Goal: Task Accomplishment & Management: Manage account settings

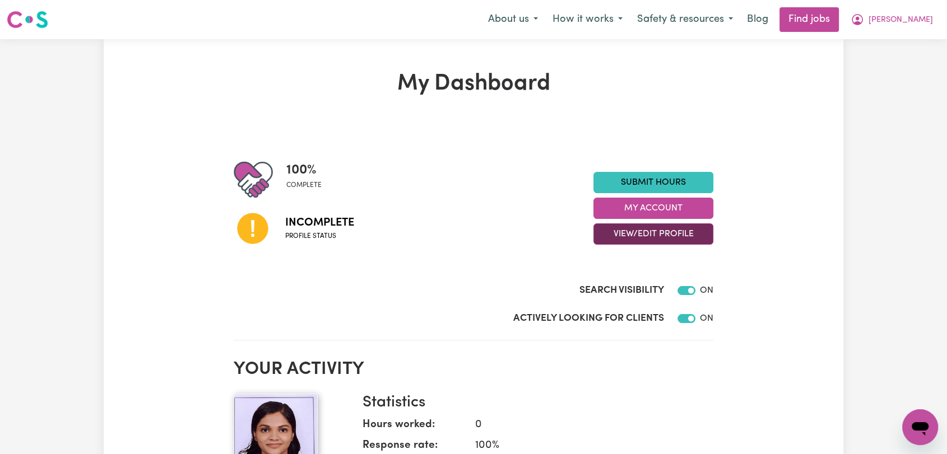
click at [622, 231] on button "View/Edit Profile" at bounding box center [653, 234] width 120 height 21
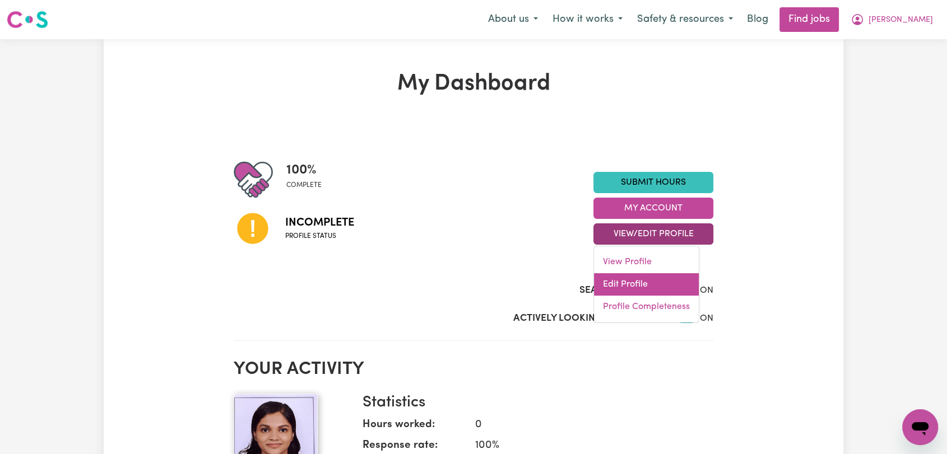
click at [626, 279] on link "Edit Profile" at bounding box center [646, 284] width 105 height 22
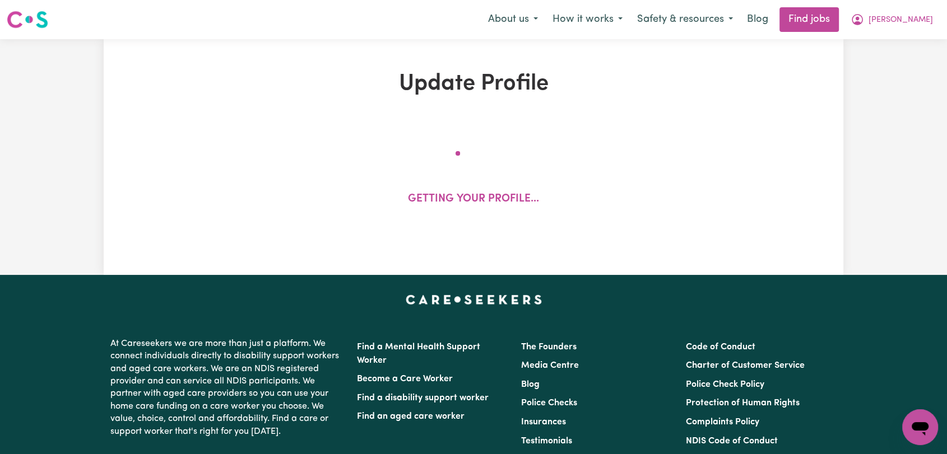
select select "[DEMOGRAPHIC_DATA]"
select select "Student Visa"
select select "Studying a healthcare related degree or qualification"
select select "45"
select select "50"
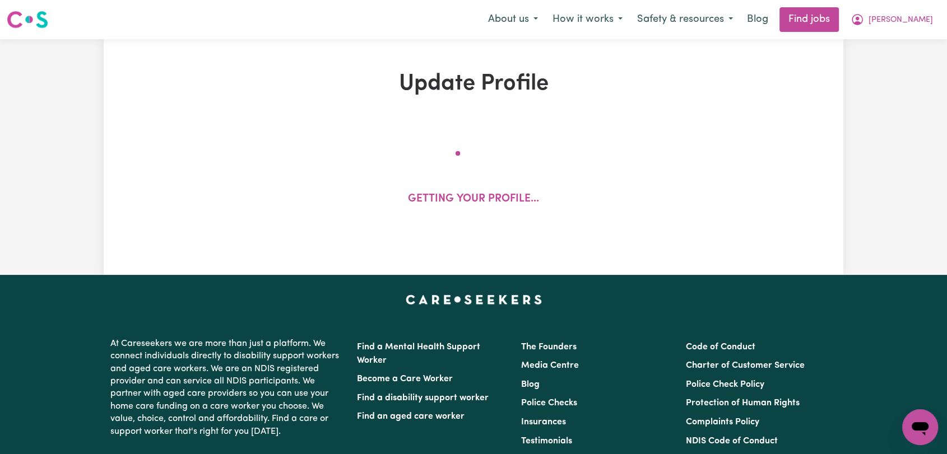
select select "60"
select select "70"
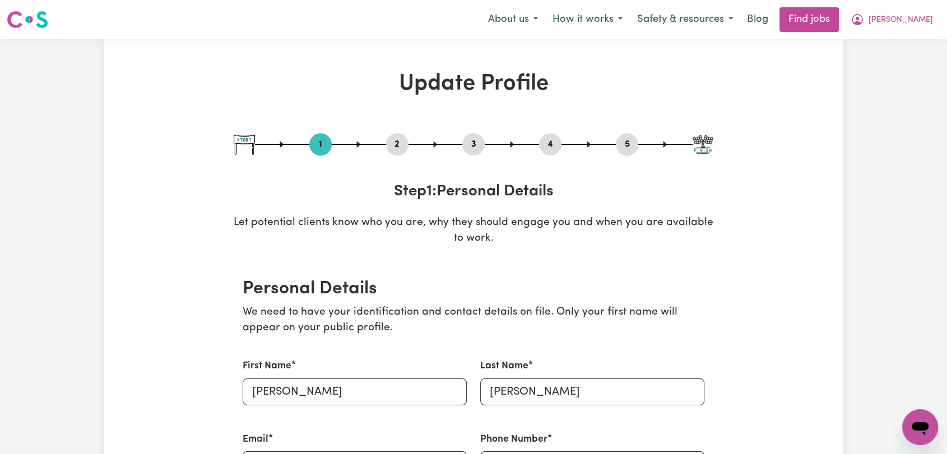
click at [398, 143] on button "2" at bounding box center [397, 144] width 22 height 15
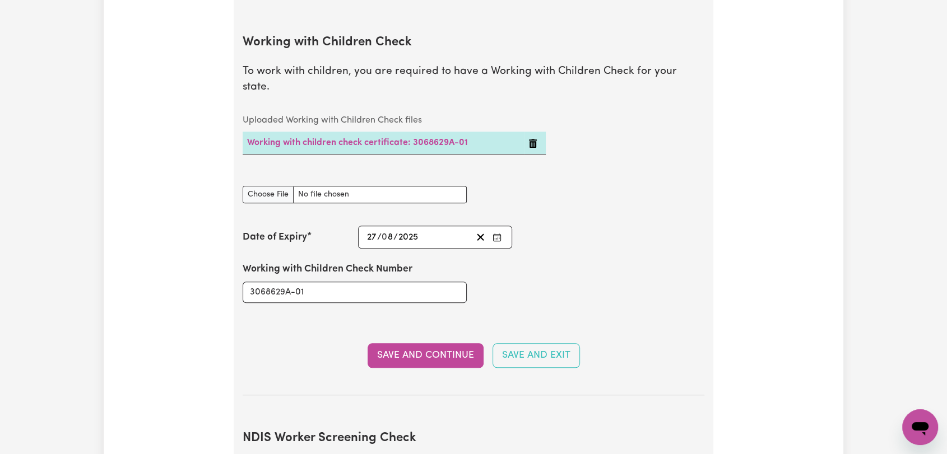
scroll to position [1121, 0]
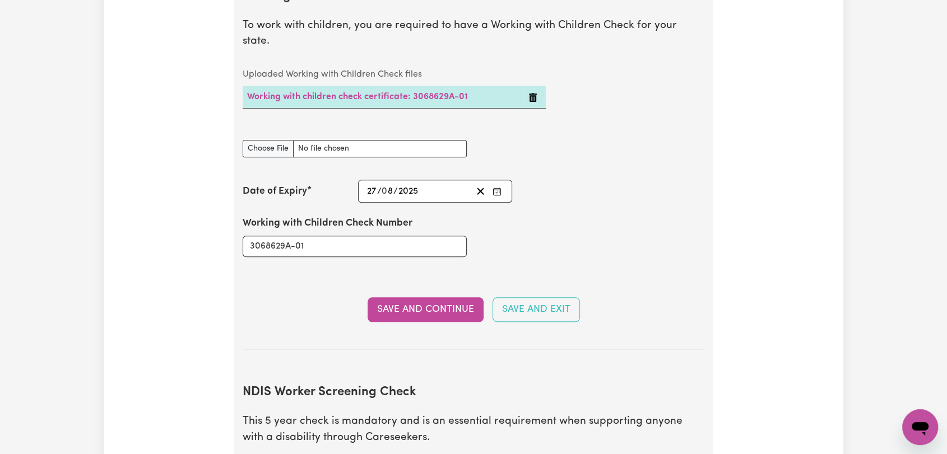
click at [496, 187] on icon "Enter the Date of Expiry of your Working with Children Check" at bounding box center [497, 191] width 9 height 9
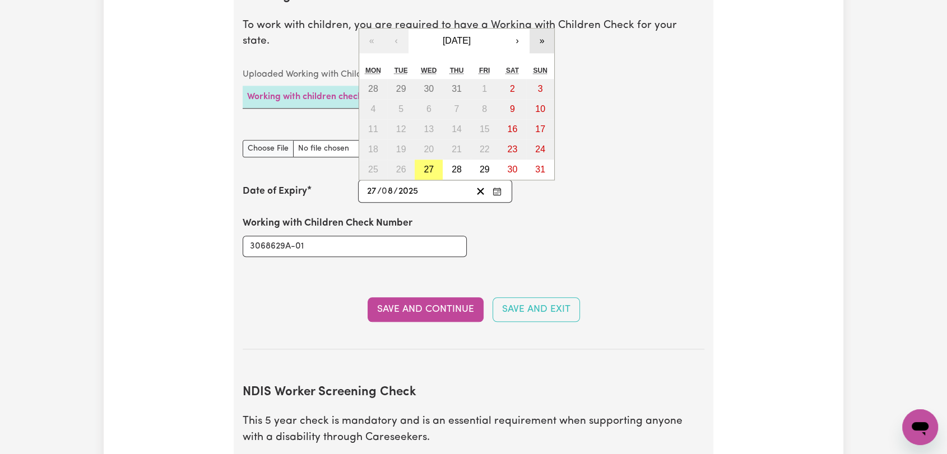
click at [540, 29] on button "»" at bounding box center [542, 41] width 25 height 25
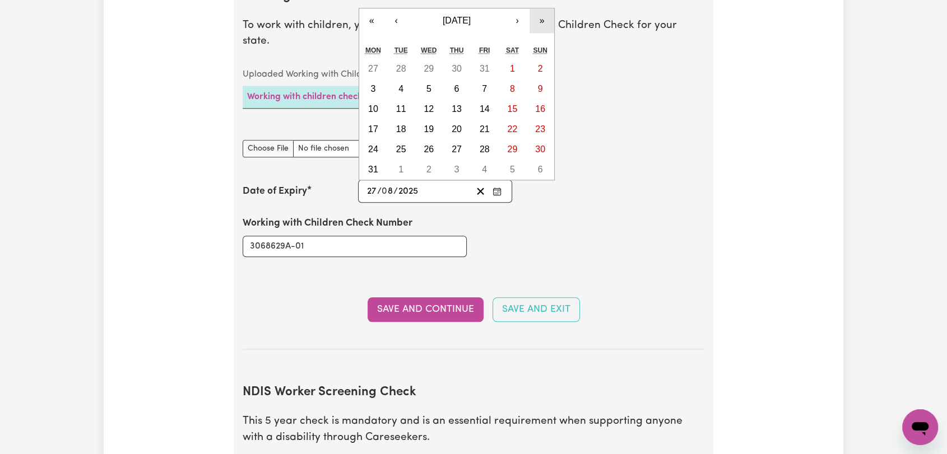
click at [541, 8] on button "»" at bounding box center [542, 20] width 25 height 25
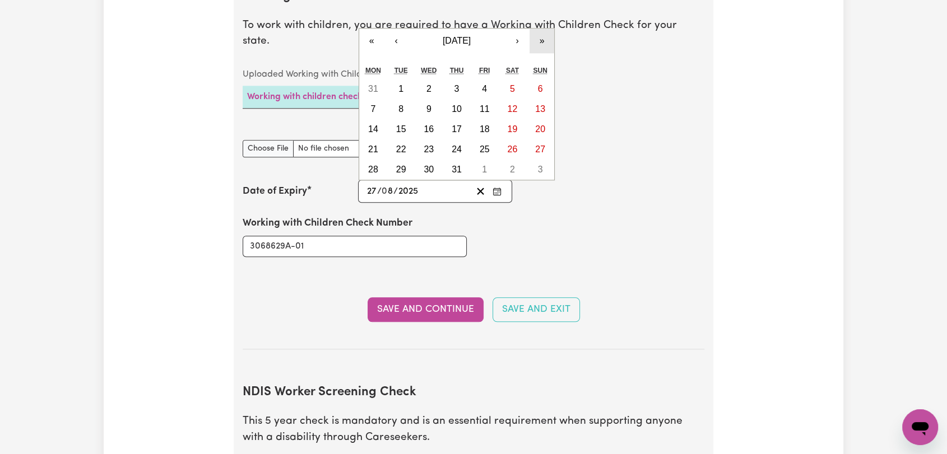
click at [538, 29] on button "»" at bounding box center [542, 41] width 25 height 25
click at [381, 160] on button "27" at bounding box center [373, 170] width 28 height 20
type input "[DATE]"
type input "2029"
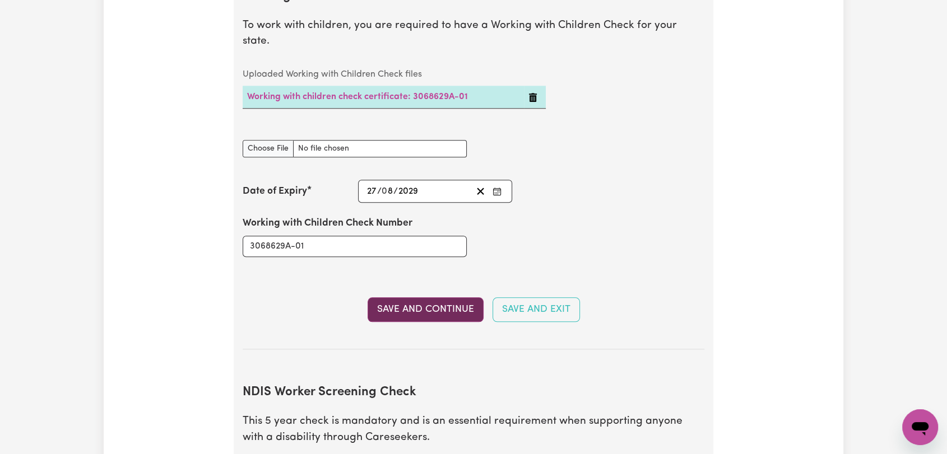
click at [416, 298] on button "Save and Continue" at bounding box center [426, 310] width 116 height 25
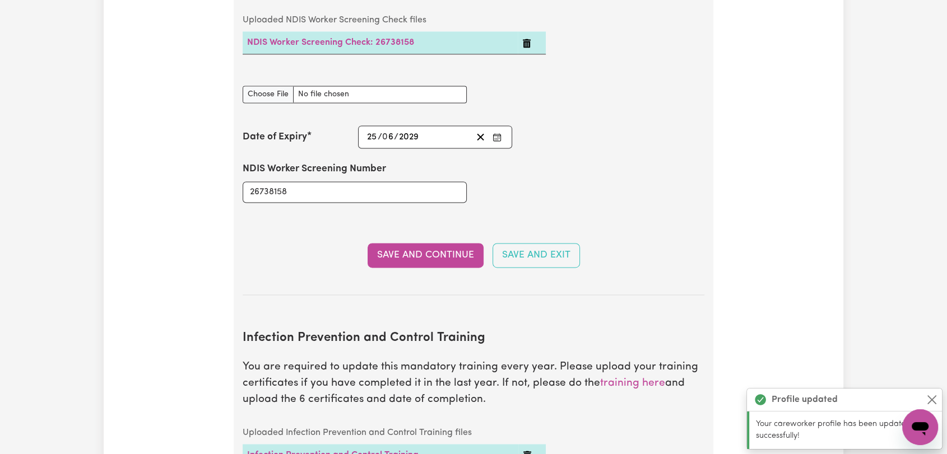
scroll to position [1579, 0]
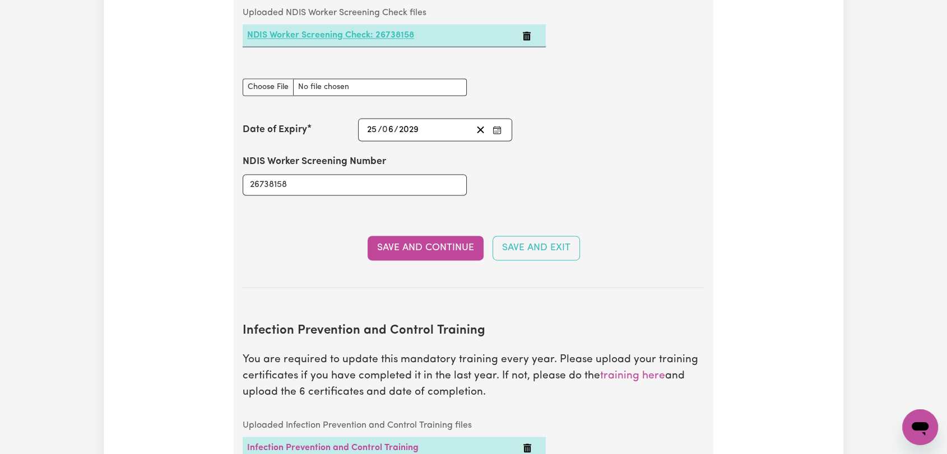
click at [304, 31] on link "NDIS Worker Screening Check: 26738158" at bounding box center [330, 35] width 167 height 9
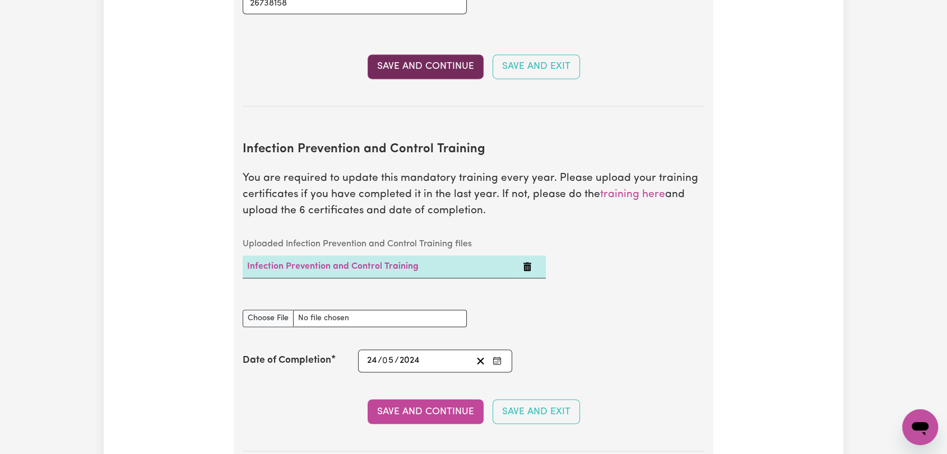
scroll to position [1828, 0]
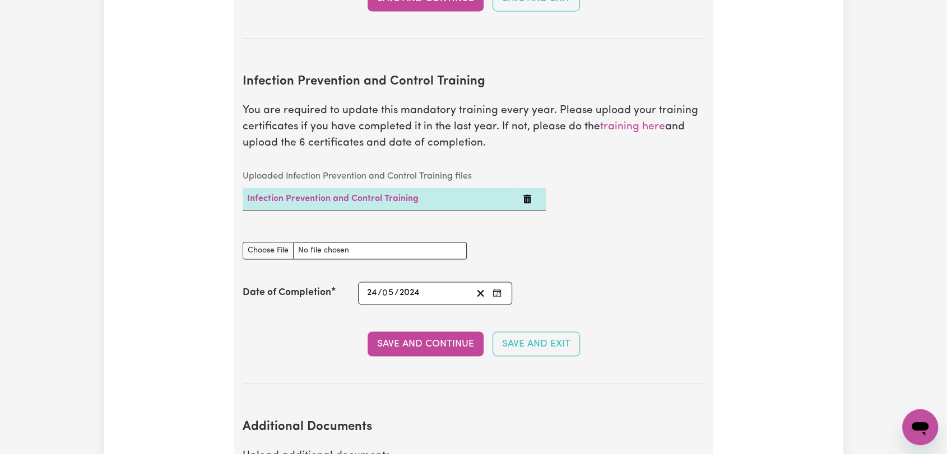
click at [522, 188] on td at bounding box center [531, 199] width 27 height 23
click at [528, 194] on icon "Delete Infection Prevention and Control Training" at bounding box center [527, 198] width 9 height 9
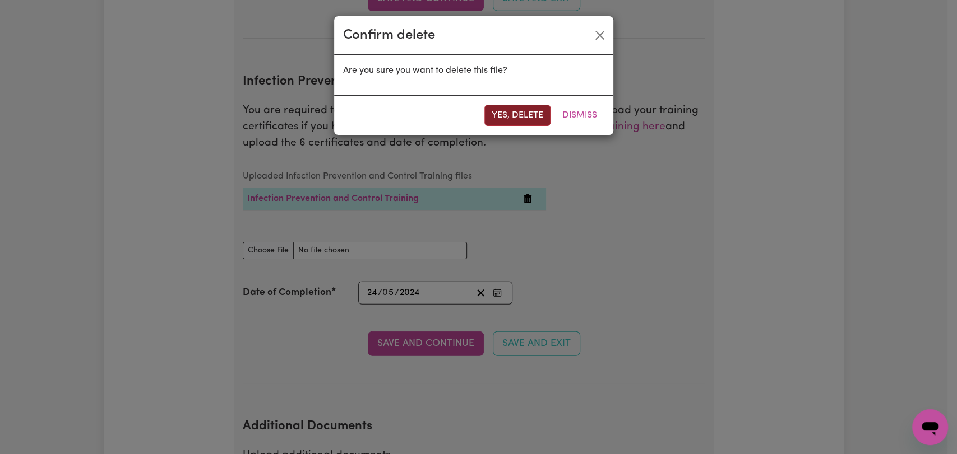
click at [518, 117] on button "Yes, delete" at bounding box center [517, 115] width 66 height 21
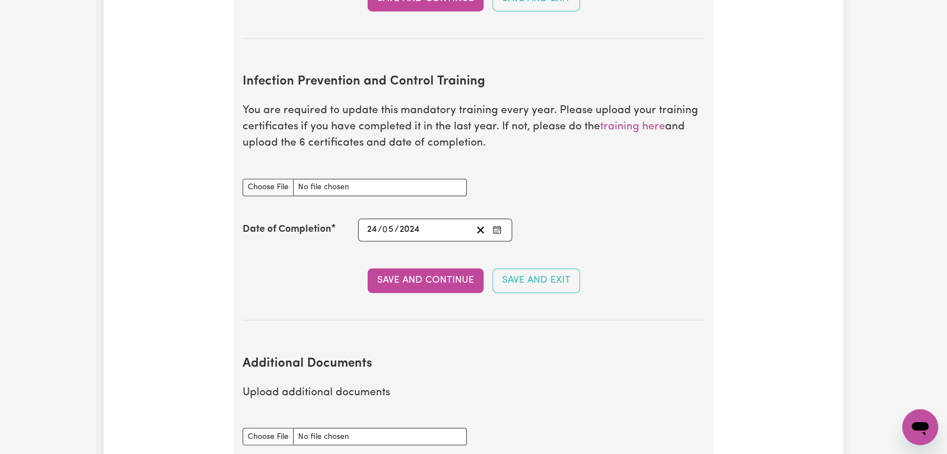
click at [271, 233] on section "Infection Prevention and Control Training You are required to update this manda…" at bounding box center [474, 189] width 462 height 264
click at [280, 179] on input "Infection Prevention and Control Training document" at bounding box center [355, 187] width 224 height 17
type input "C:\fakepath\[PERSON_NAME] - IPC - WASTE MANAGEMENT- [DATE].pdf"
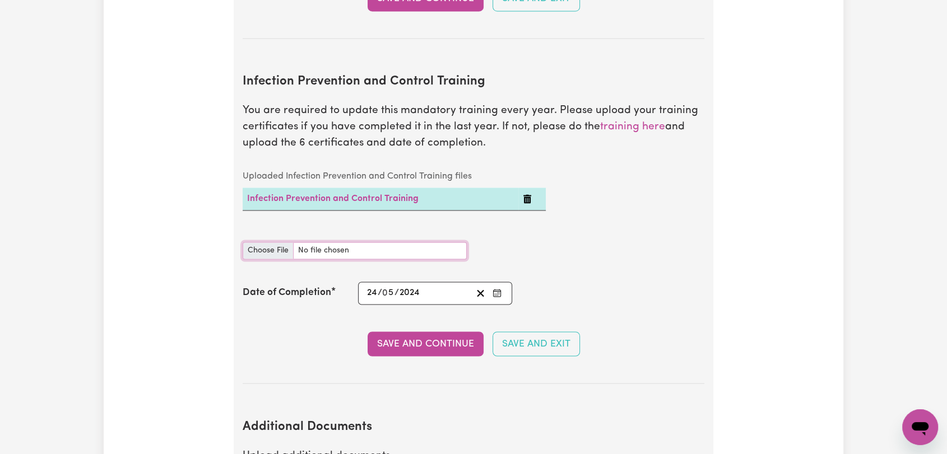
click at [267, 242] on input "Infection Prevention and Control Training document" at bounding box center [355, 250] width 224 height 17
type input "C:\fakepath\[PERSON_NAME] - IPC - PPE - [DATE].pdf"
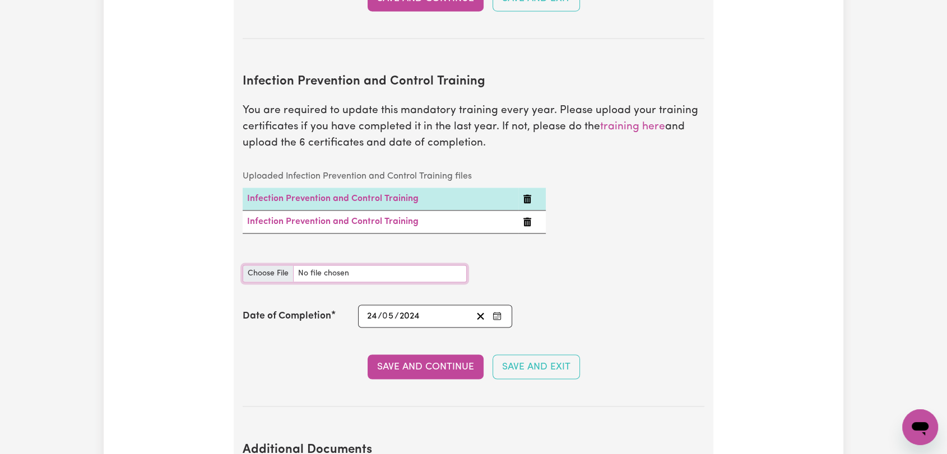
click at [272, 265] on input "Infection Prevention and Control Training document" at bounding box center [355, 273] width 224 height 17
type input "C:\fakepath\[PERSON_NAME] - IPC - OUTBREAKS - [DATE].pdf"
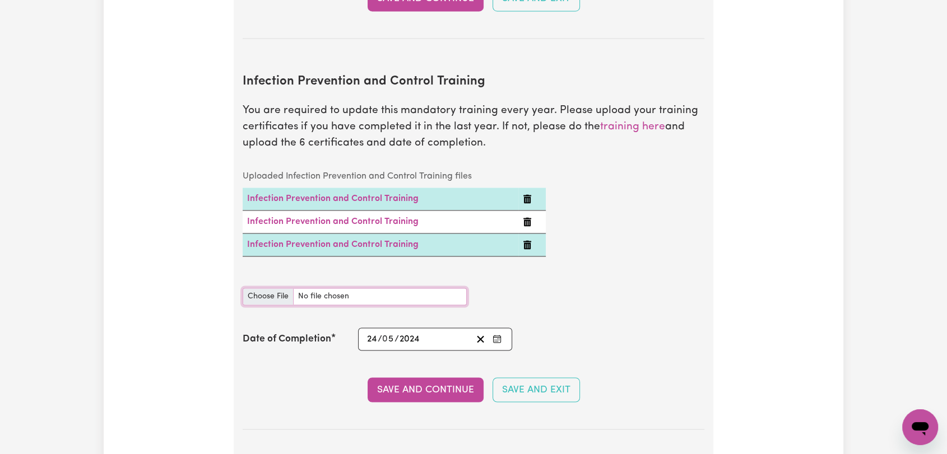
click at [267, 288] on input "Infection Prevention and Control Training document" at bounding box center [355, 296] width 224 height 17
type input "C:\fakepath\[PERSON_NAME] - IPC - HAND HYGIENE - [DATE].pdf"
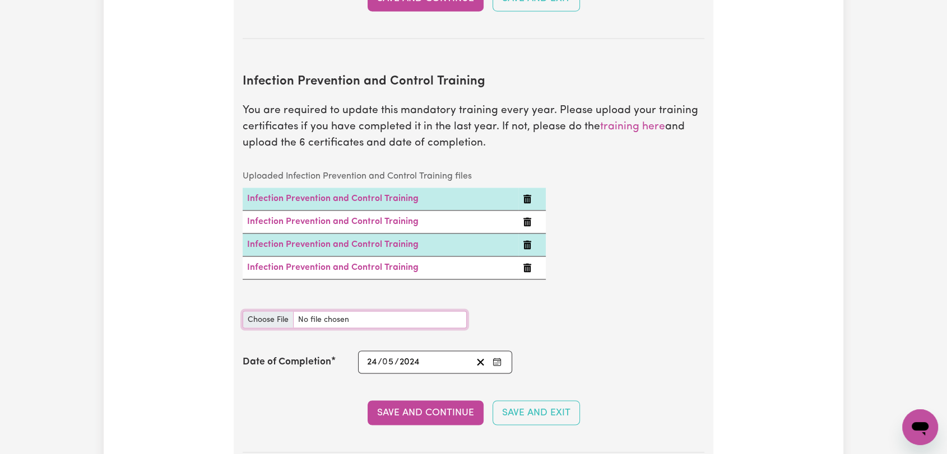
click at [261, 311] on input "Infection Prevention and Control Training document" at bounding box center [355, 319] width 224 height 17
type input "C:\fakepath\[PERSON_NAME] - IPC - CLEANING - [DATE].pdf"
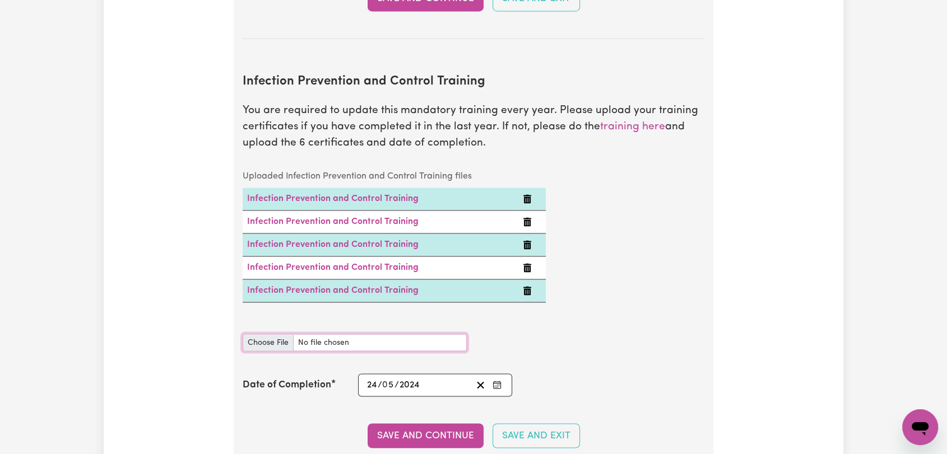
click at [261, 334] on input "Infection Prevention and Control Training document" at bounding box center [355, 342] width 224 height 17
type input "C:\fakepath\[PERSON_NAME] - IPC - CHAIN OF INFECTION - [DATE].pdf"
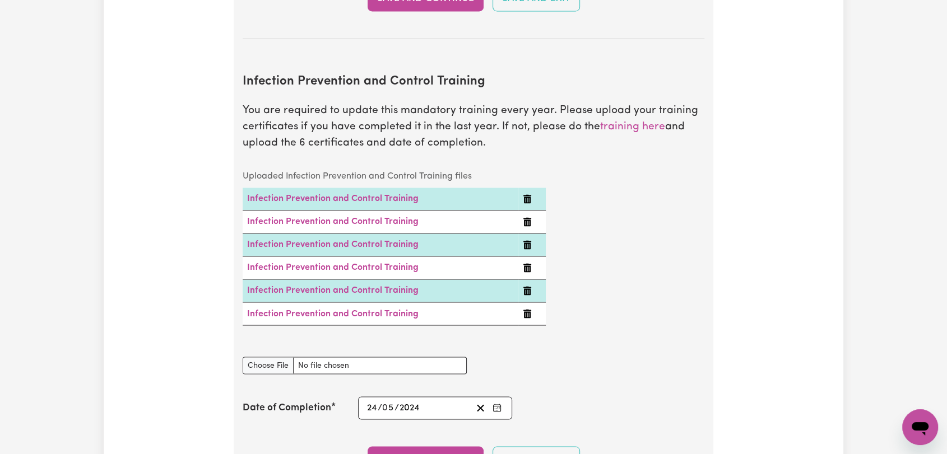
click at [499, 403] on icon "Enter the Date of Completion of your Infection Prevention and Control Training" at bounding box center [497, 407] width 9 height 9
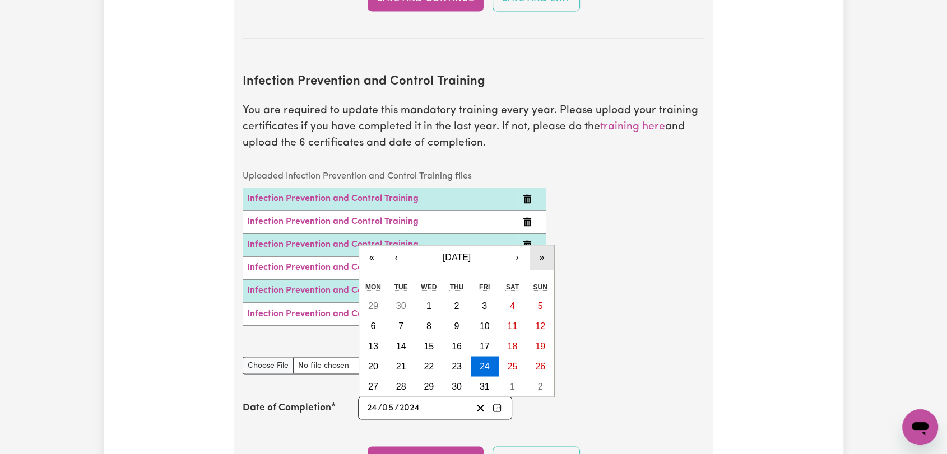
click at [541, 245] on button "»" at bounding box center [542, 257] width 25 height 25
click at [511, 245] on button "›" at bounding box center [517, 257] width 25 height 25
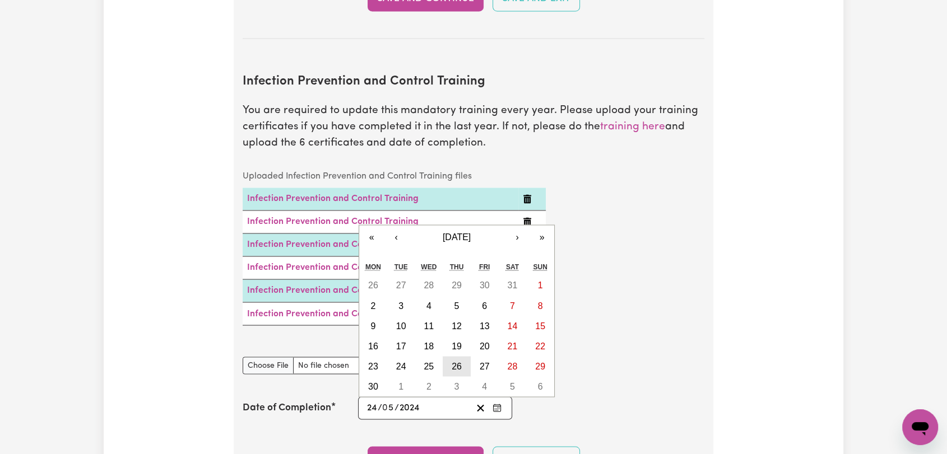
click at [456, 361] on abbr "26" at bounding box center [457, 366] width 10 height 10
type input "[DATE]"
type input "26"
type input "6"
type input "2025"
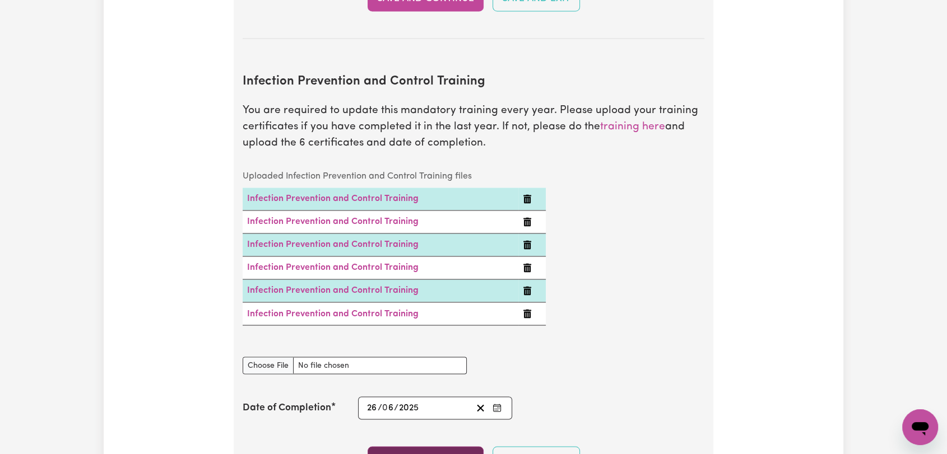
click at [411, 447] on button "Save and Continue" at bounding box center [426, 459] width 116 height 25
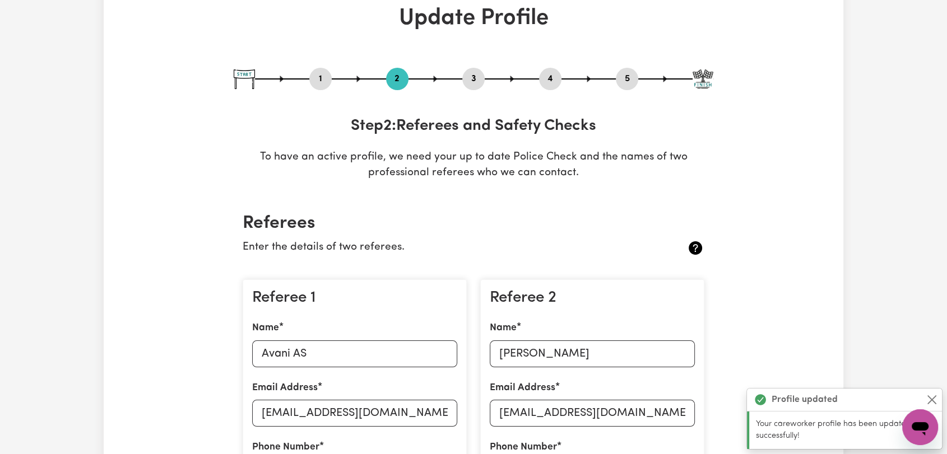
scroll to position [0, 0]
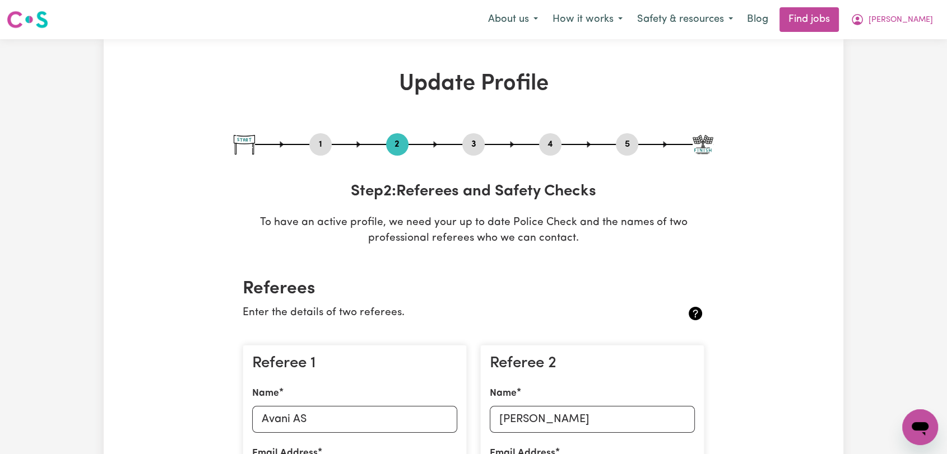
click at [475, 142] on button "3" at bounding box center [473, 144] width 22 height 15
select select "2024"
select select "2025"
select select "Certificate III (Individual Support)"
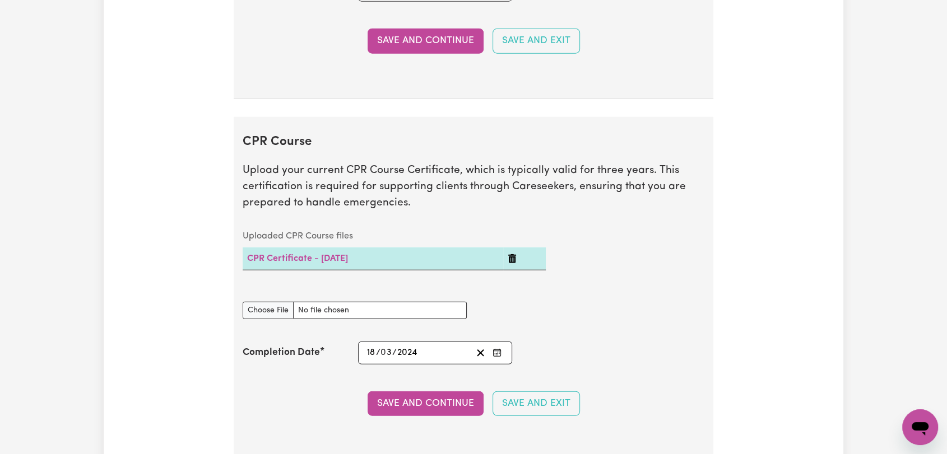
scroll to position [2864, 0]
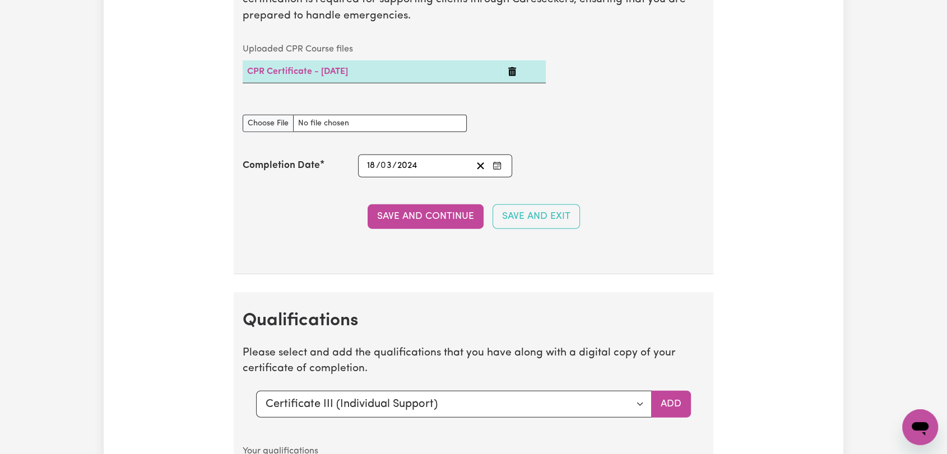
click at [498, 163] on icon "Enter the Completion Date of your CPR Course" at bounding box center [497, 165] width 9 height 9
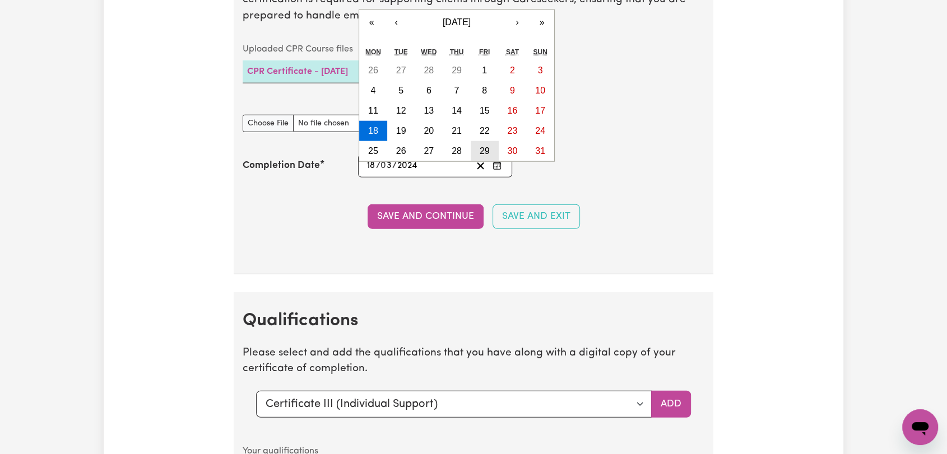
click at [486, 148] on abbr "29" at bounding box center [485, 151] width 10 height 10
type input "[DATE]"
type input "29"
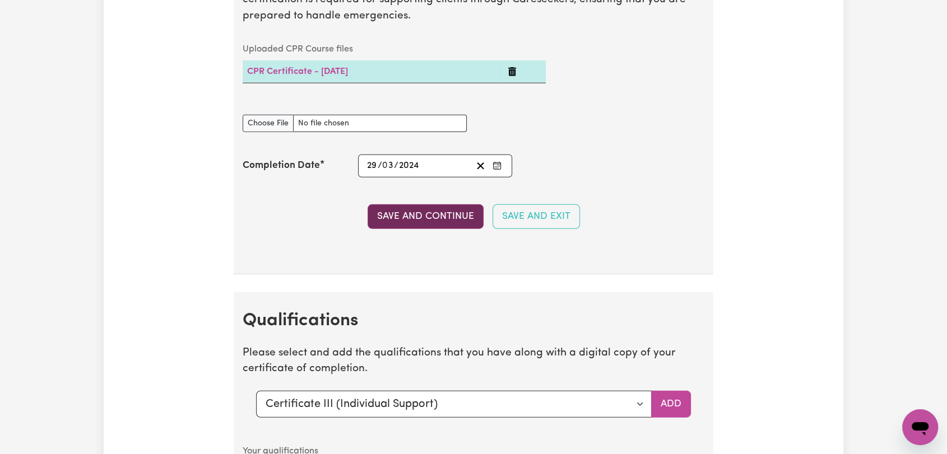
click at [453, 212] on button "Save and Continue" at bounding box center [426, 217] width 116 height 25
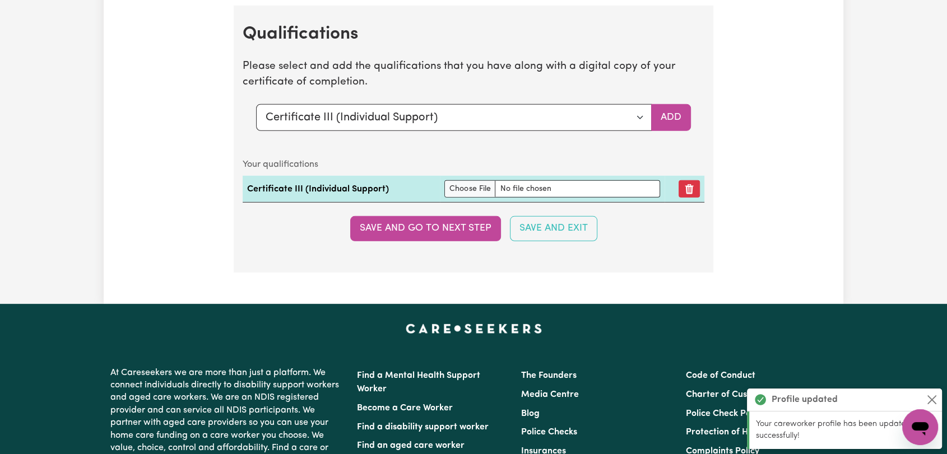
scroll to position [3151, 0]
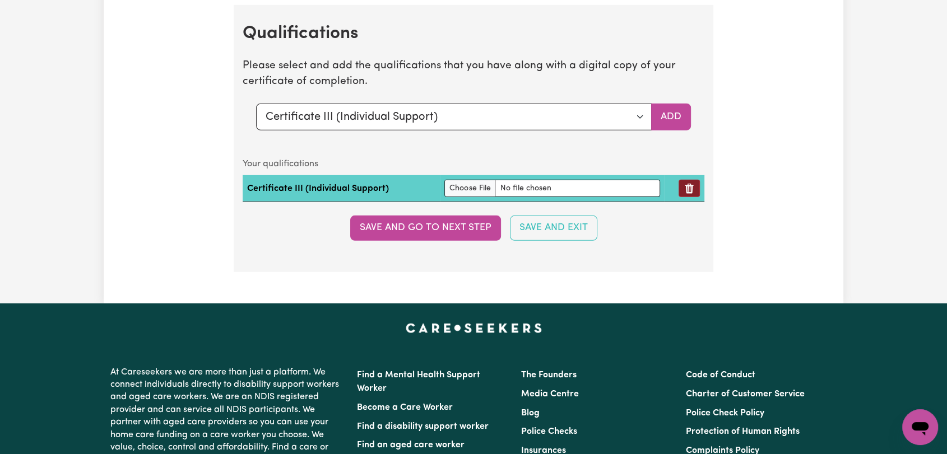
click at [690, 181] on button "Remove qualification" at bounding box center [689, 188] width 21 height 17
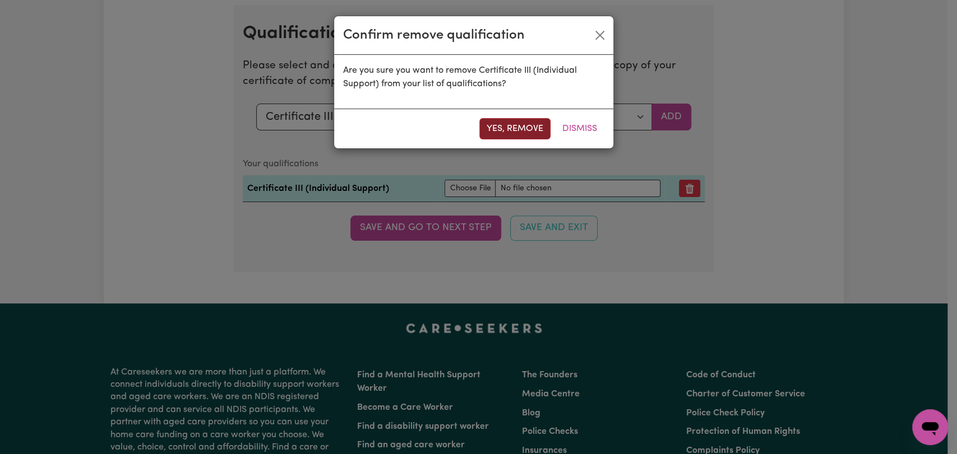
click at [518, 125] on button "Yes, remove" at bounding box center [514, 128] width 71 height 21
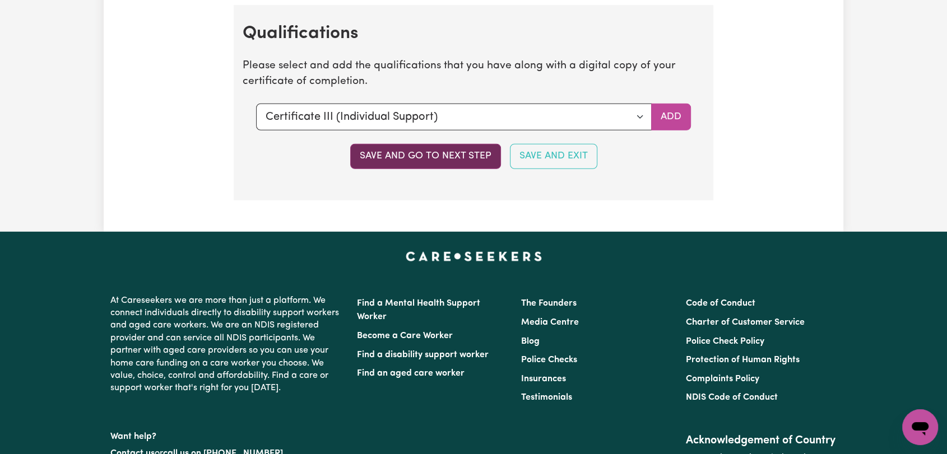
click at [441, 152] on button "Save and go to next step" at bounding box center [425, 156] width 151 height 25
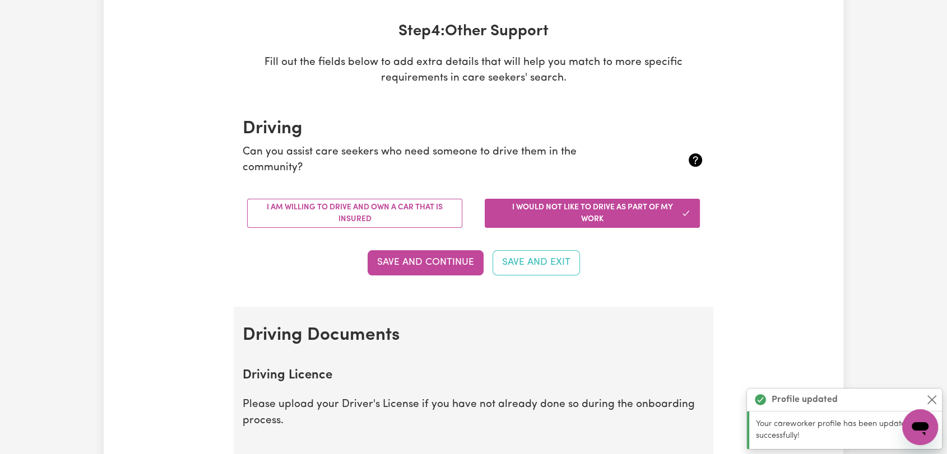
scroll to position [0, 0]
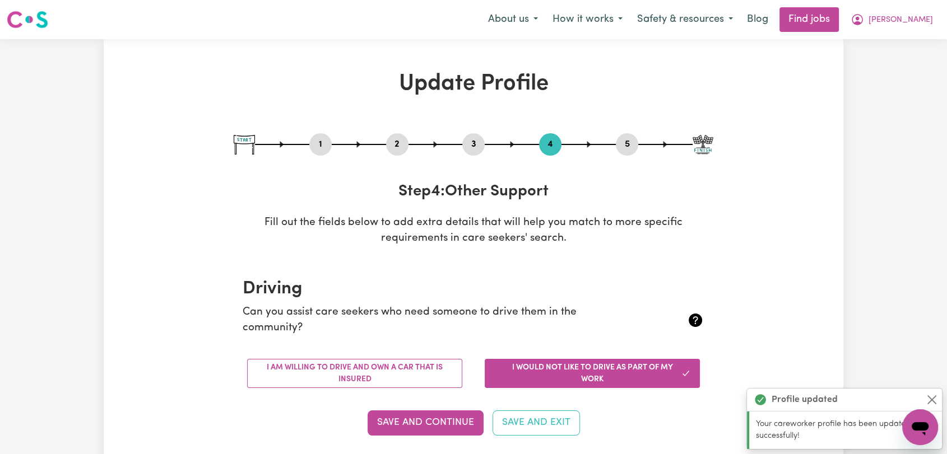
click at [630, 142] on button "5" at bounding box center [627, 144] width 22 height 15
select select "I am providing services by being employed by an organisation"
